Goal: Information Seeking & Learning: Learn about a topic

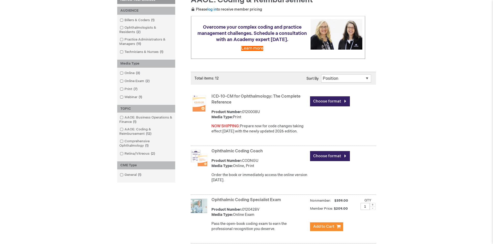
scroll to position [78, 0]
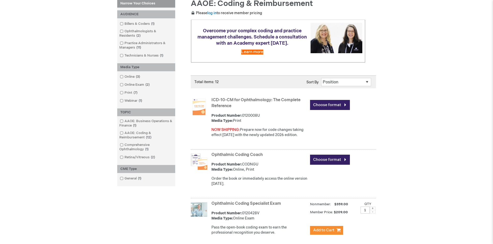
click at [288, 99] on link "ICD-10-CM for Ophthalmology: The Complete Reference" at bounding box center [255, 103] width 89 height 11
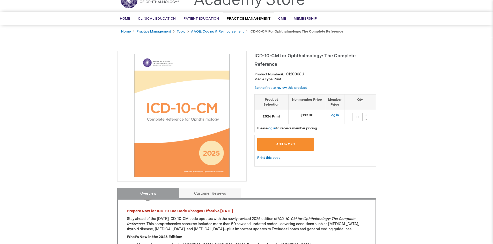
scroll to position [26, 0]
click at [186, 135] on img at bounding box center [182, 116] width 124 height 124
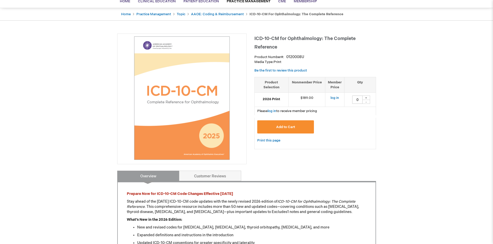
scroll to position [0, 0]
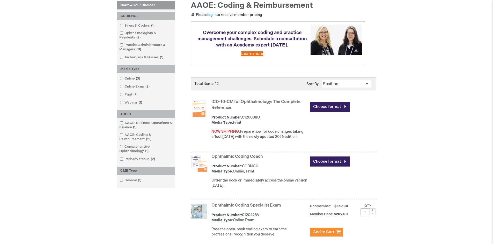
click at [229, 159] on link "Ophthalmic Coding Coach" at bounding box center [236, 156] width 51 height 5
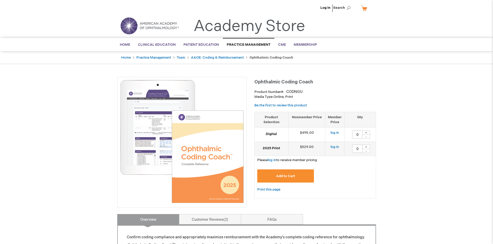
click at [140, 148] on img at bounding box center [182, 142] width 124 height 124
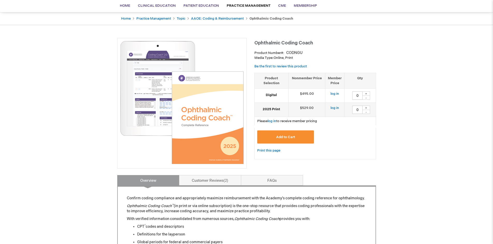
scroll to position [26, 0]
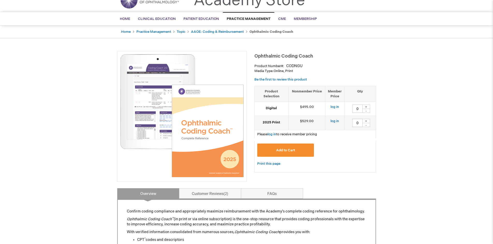
click at [159, 80] on img at bounding box center [182, 116] width 124 height 124
